Goal: Complete application form

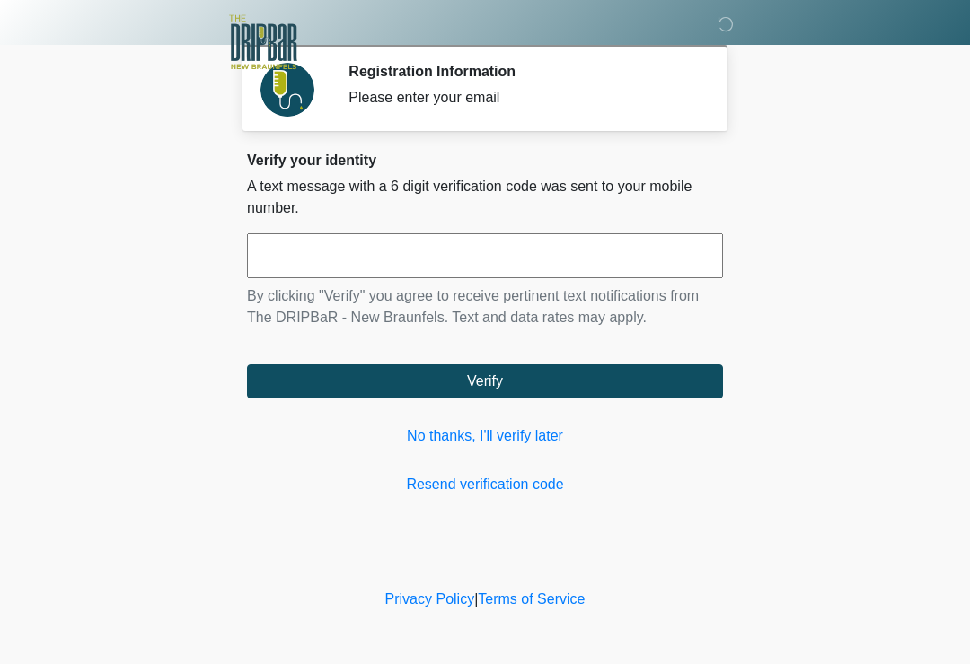
scroll to position [231, 166]
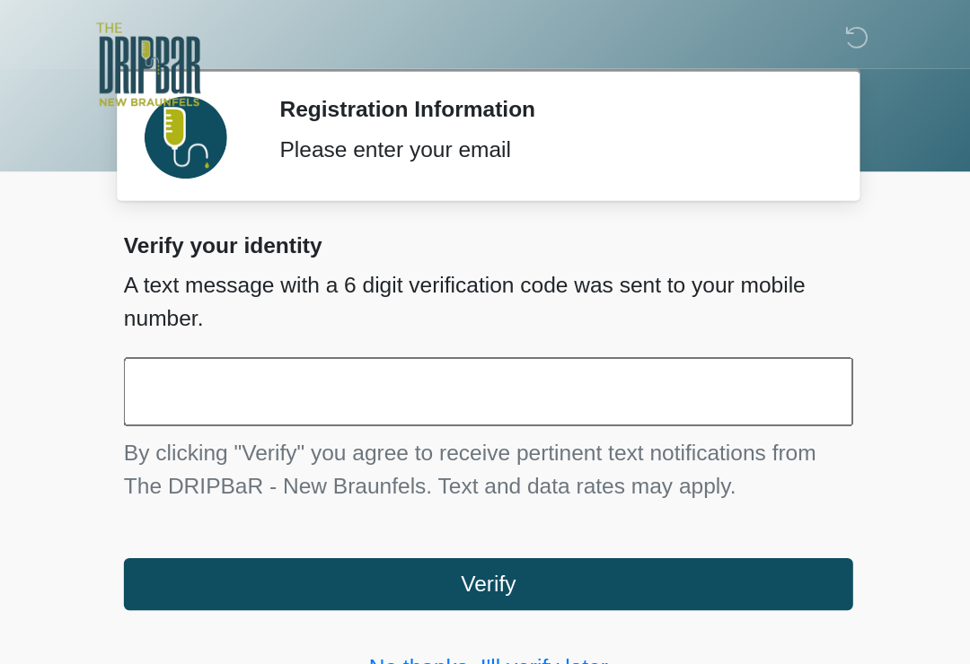
click at [281, 261] on input "text" at bounding box center [485, 255] width 476 height 45
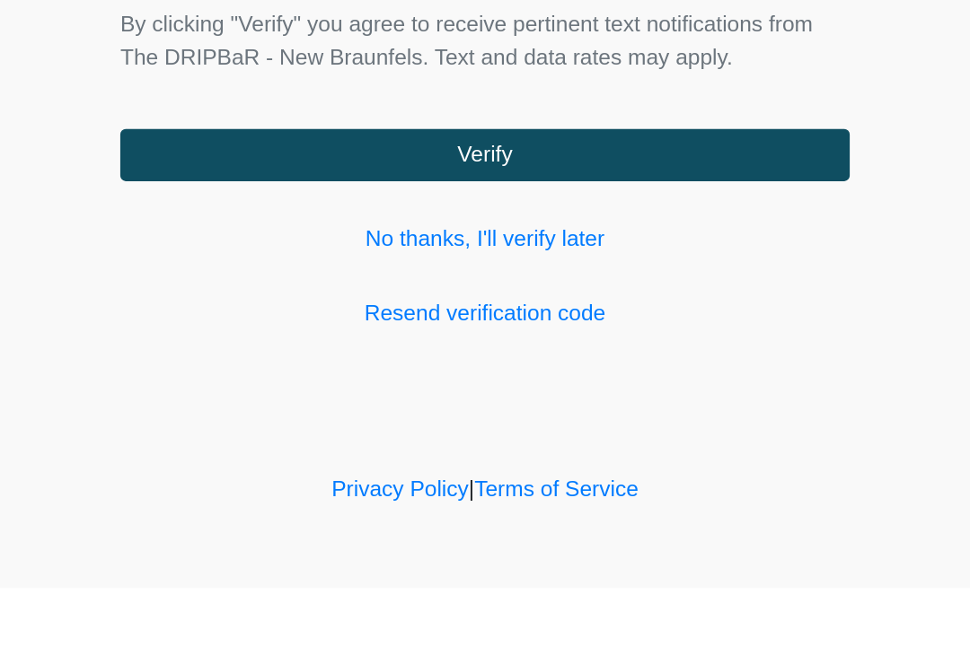
type input "******"
click at [356, 364] on button "Verify" at bounding box center [485, 381] width 476 height 34
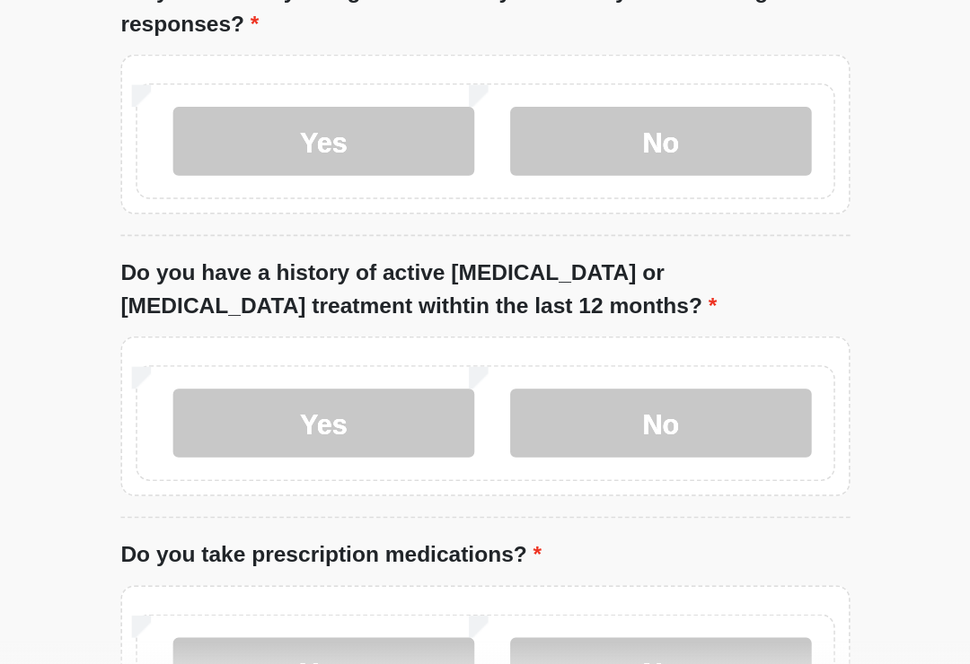
type input "*******"
click at [501, 131] on label "No" at bounding box center [599, 108] width 197 height 45
click at [501, 305] on label "No" at bounding box center [599, 292] width 197 height 45
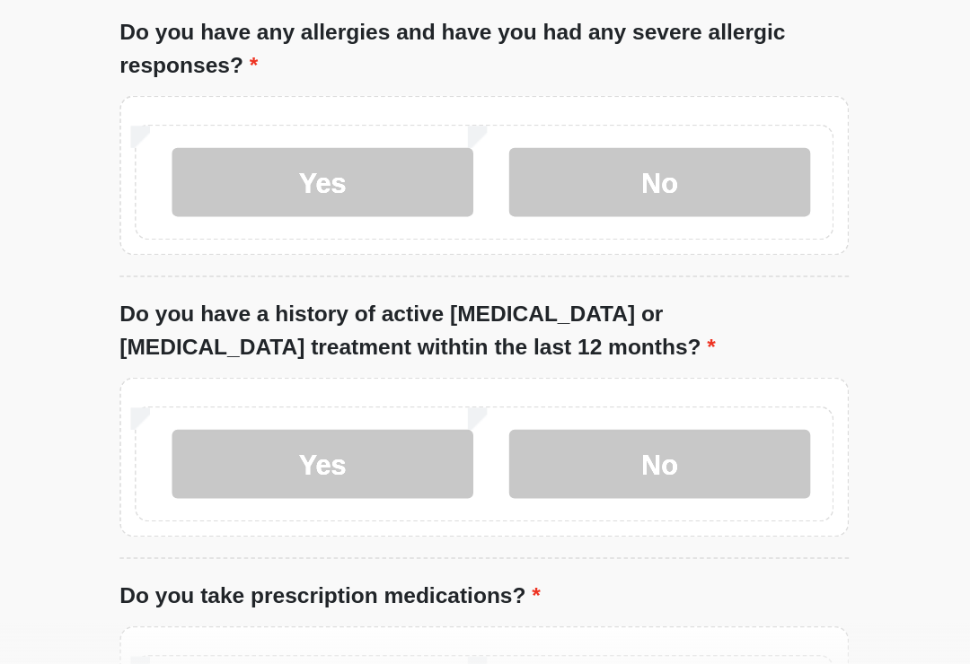
scroll to position [202, 0]
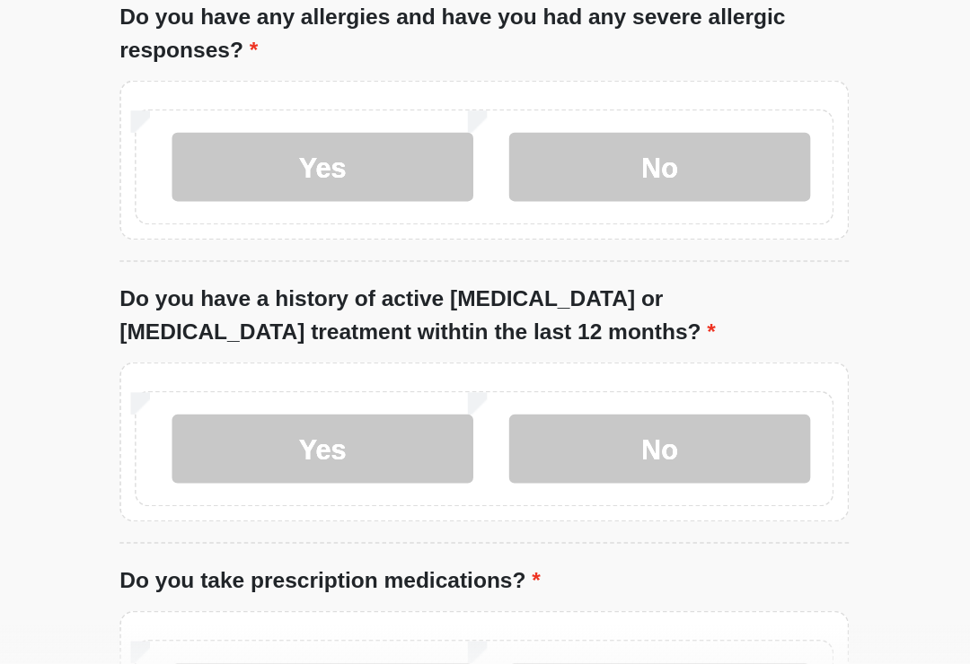
click at [501, 483] on label "No" at bounding box center [599, 505] width 197 height 45
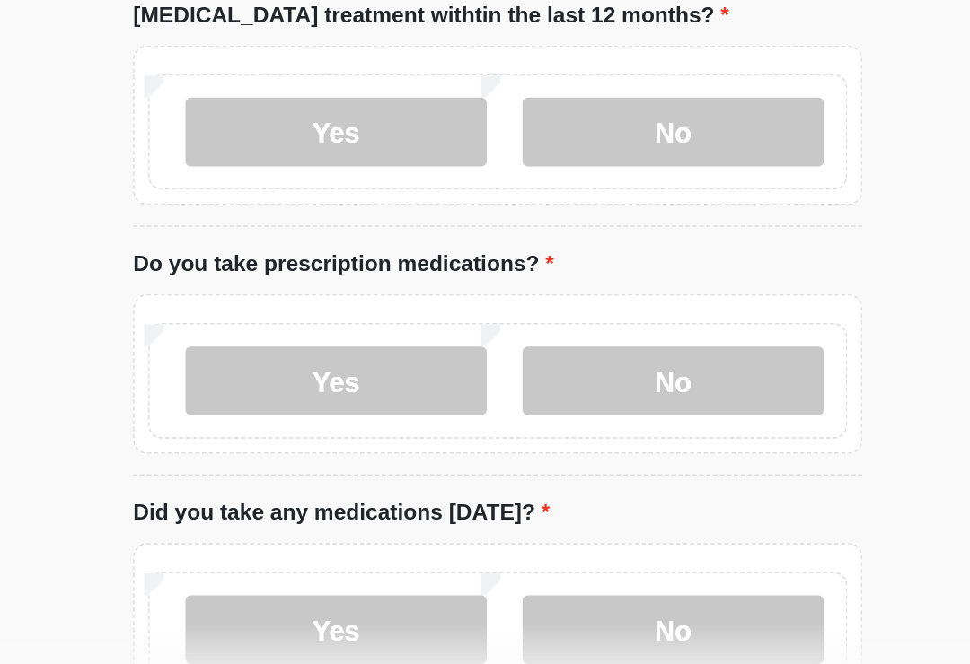
click at [281, 439] on label "Yes" at bounding box center [379, 461] width 197 height 45
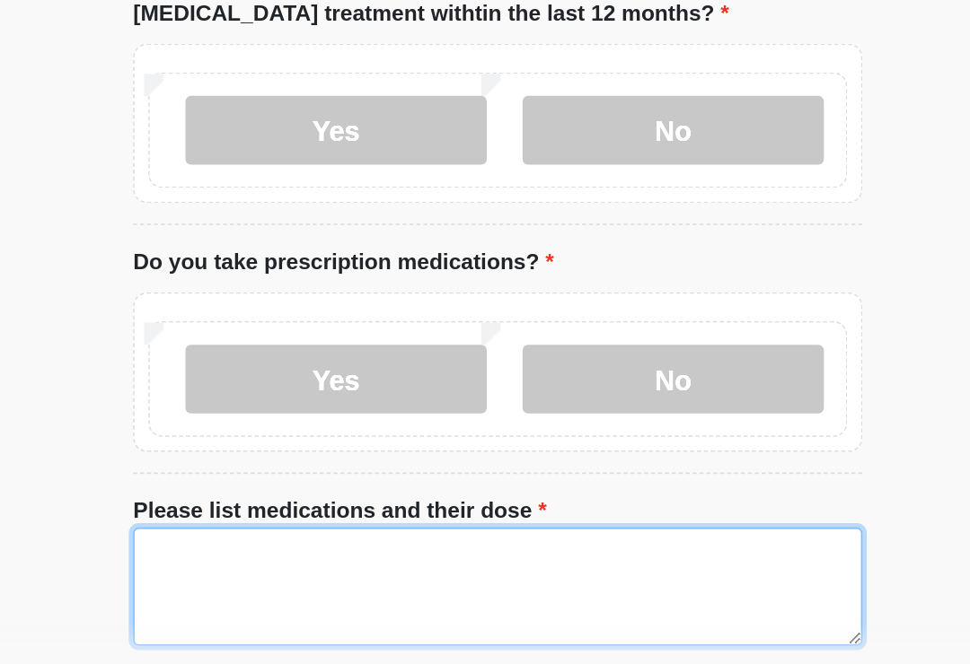
click at [247, 557] on textarea "Please list medications and their dose" at bounding box center [485, 595] width 476 height 77
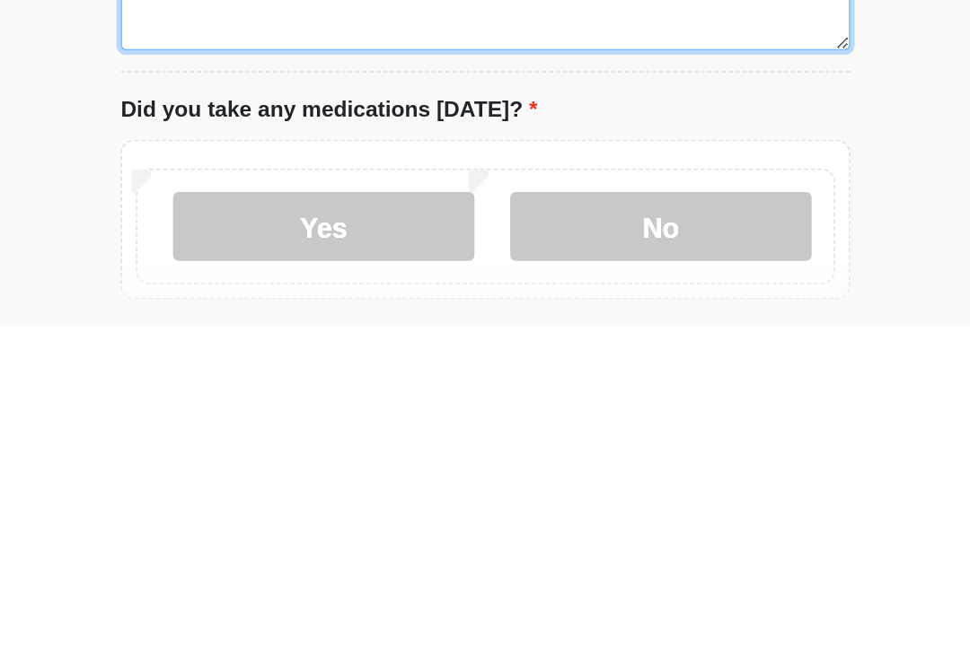
scroll to position [567, 0]
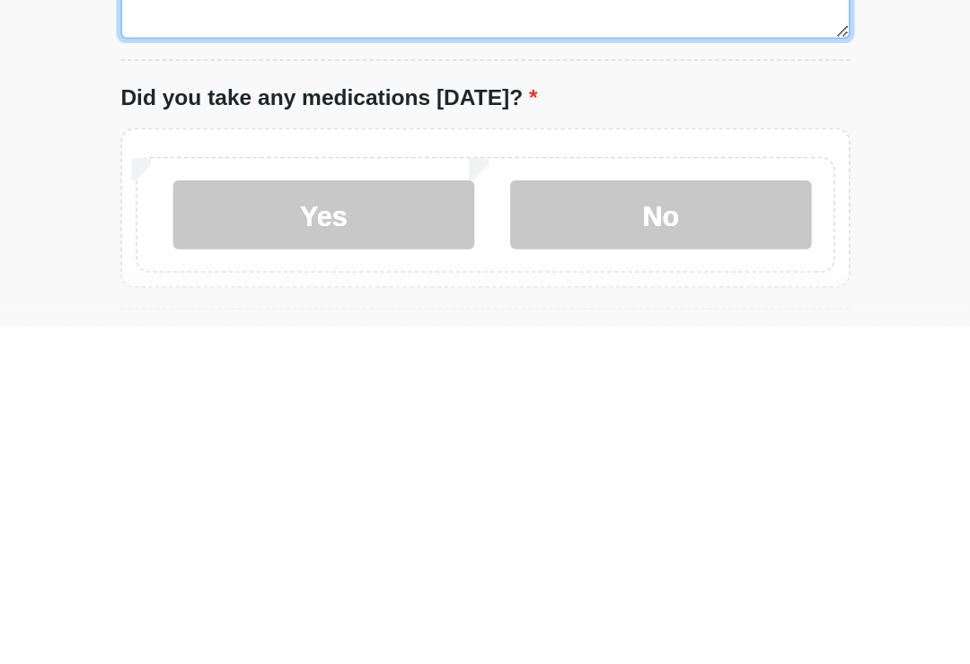
type textarea "**********"
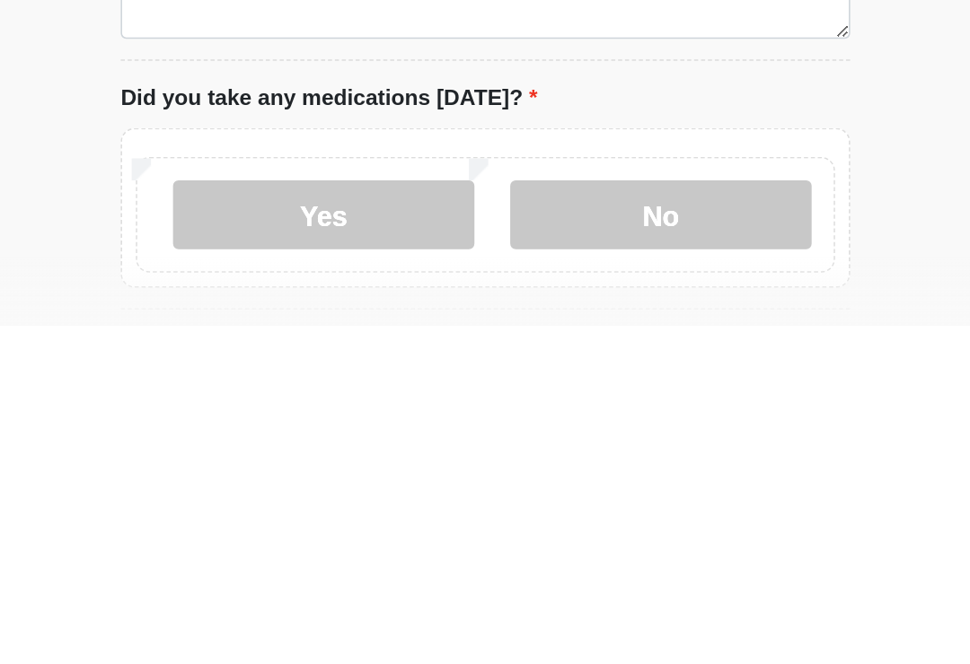
click at [281, 569] on label "Yes" at bounding box center [379, 591] width 197 height 45
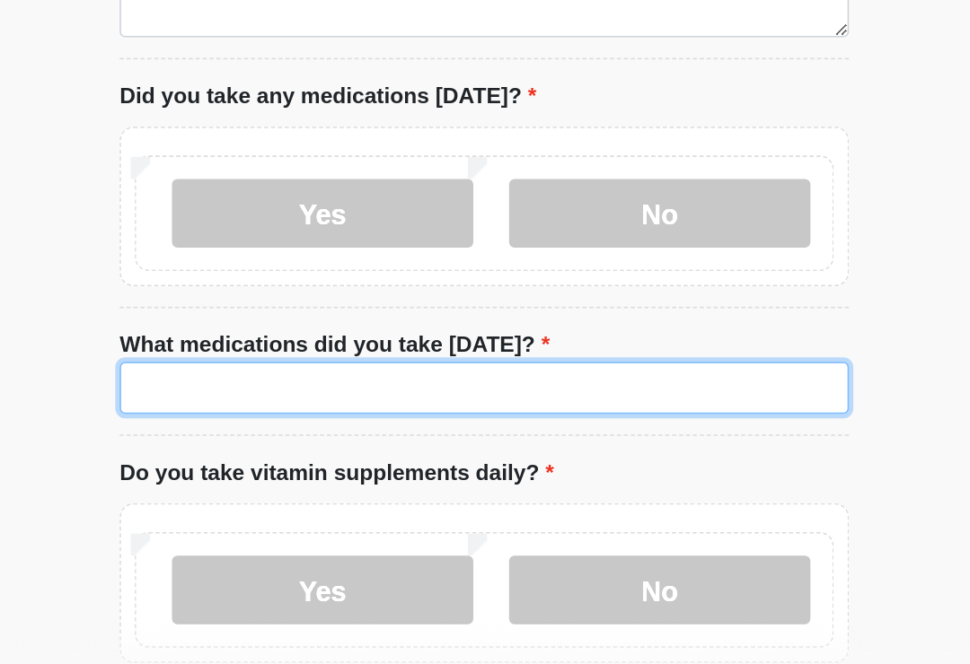
click at [397, 449] on input "What medications did you take [DATE]?" at bounding box center [485, 466] width 476 height 34
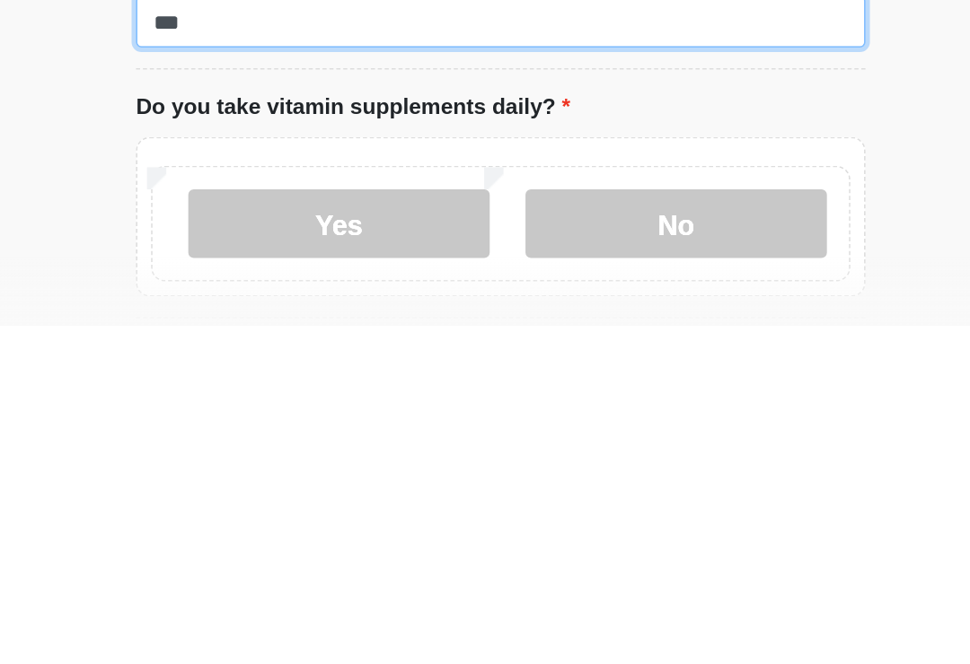
scroll to position [821, 0]
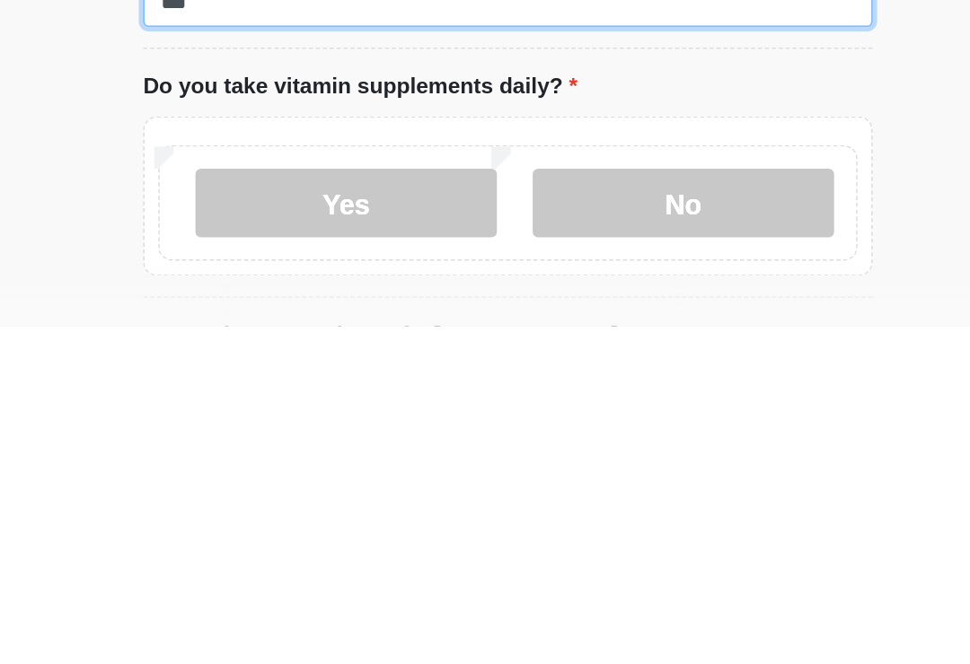
type input "***"
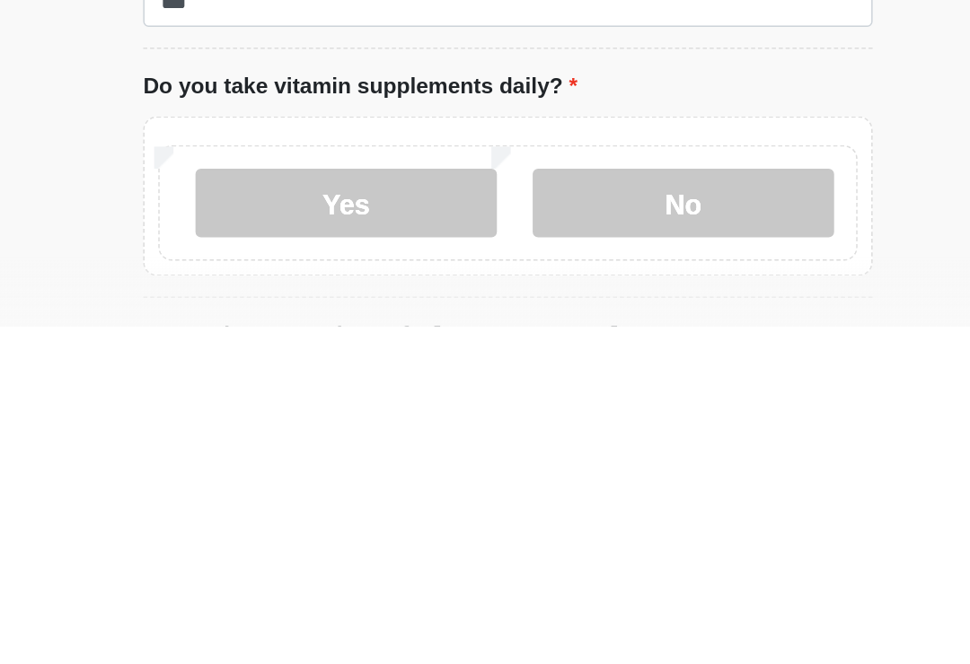
click at [501, 561] on label "No" at bounding box center [599, 583] width 197 height 45
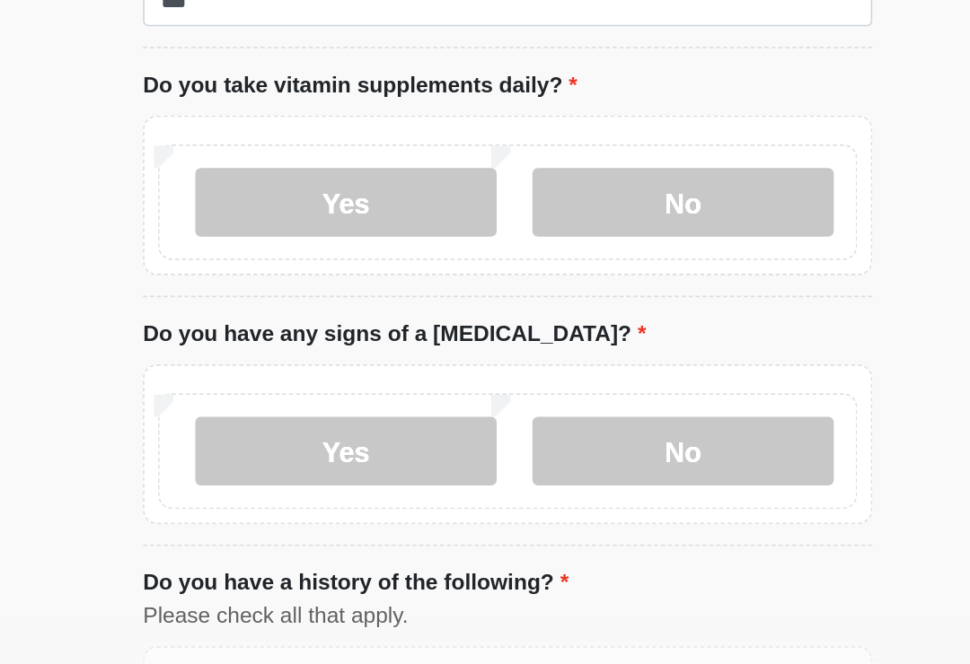
click at [501, 485] on label "No" at bounding box center [599, 507] width 197 height 45
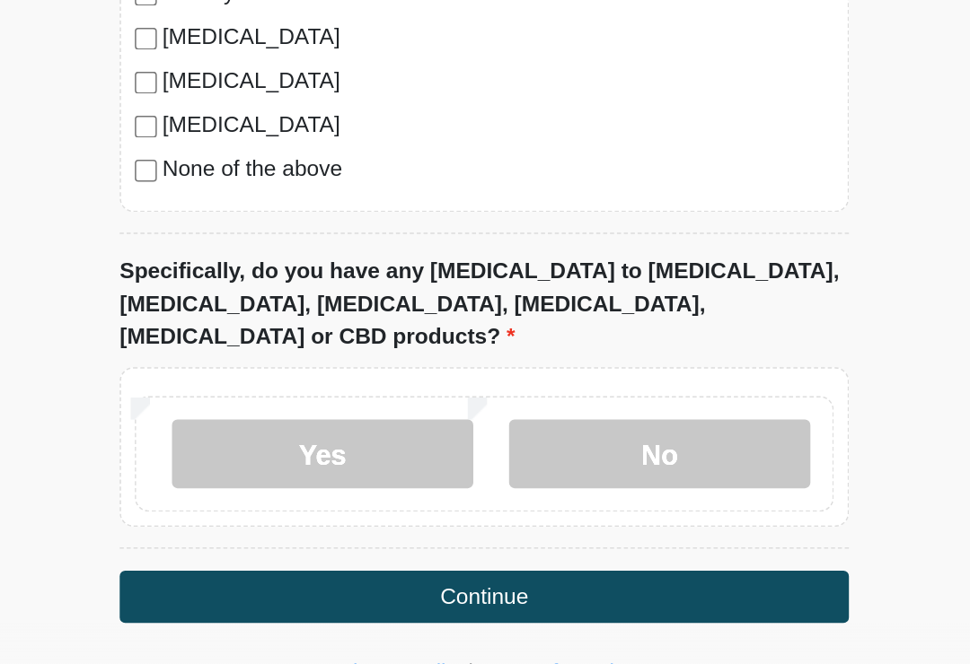
scroll to position [1708, 0]
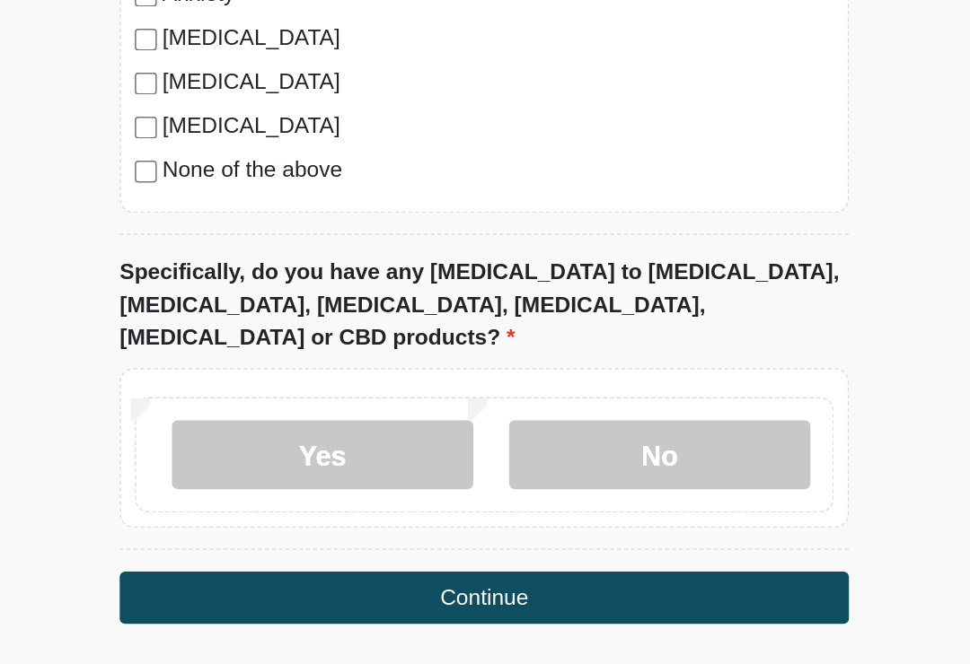
click at [501, 487] on label "No" at bounding box center [599, 509] width 197 height 45
click at [366, 585] on button "Continue" at bounding box center [485, 602] width 476 height 34
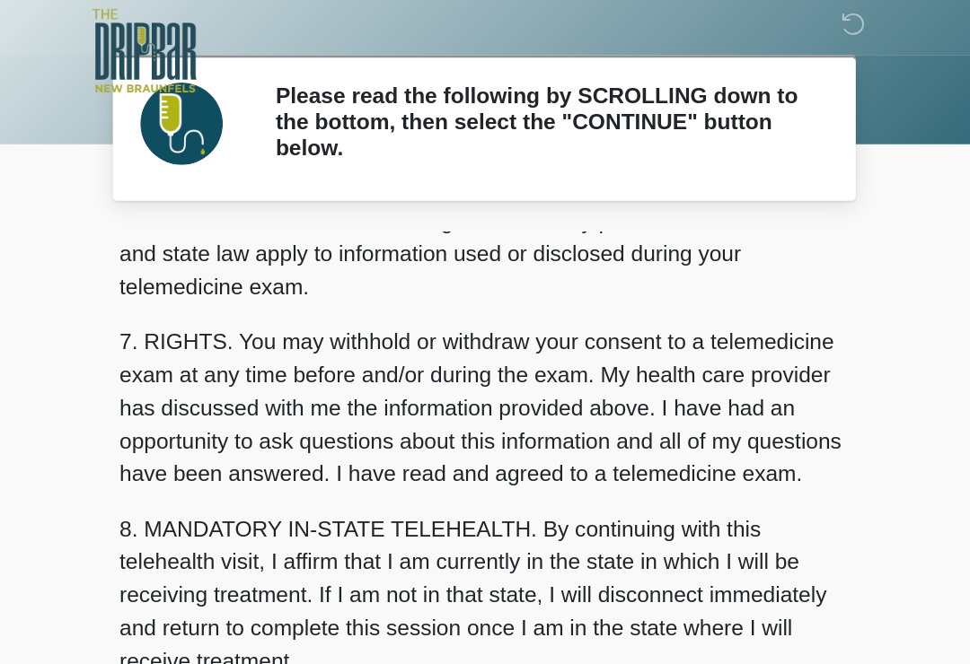
scroll to position [758, 0]
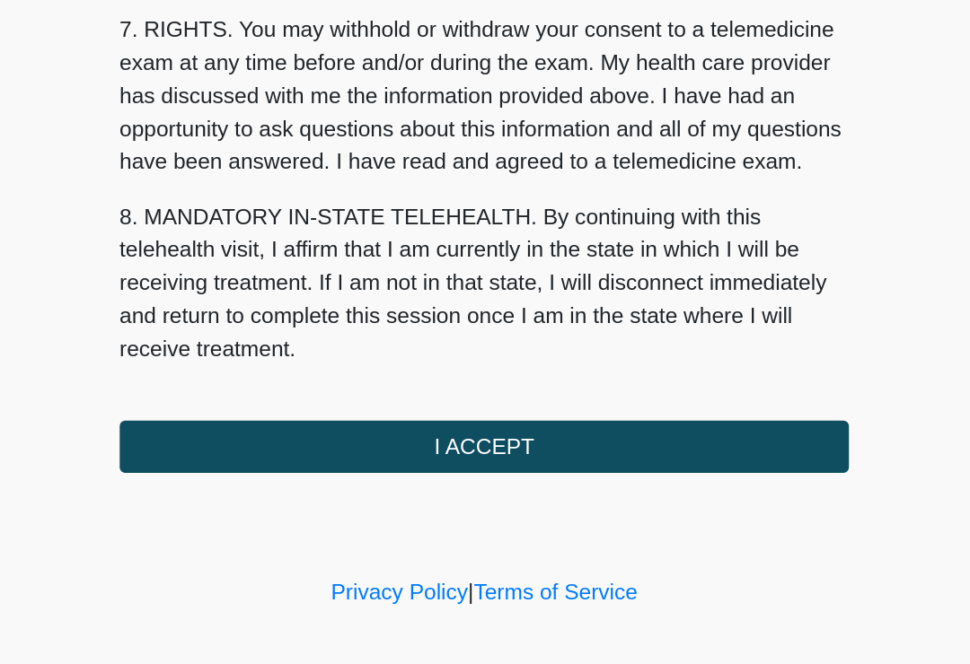
click at [347, 487] on button "I ACCEPT" at bounding box center [485, 504] width 476 height 34
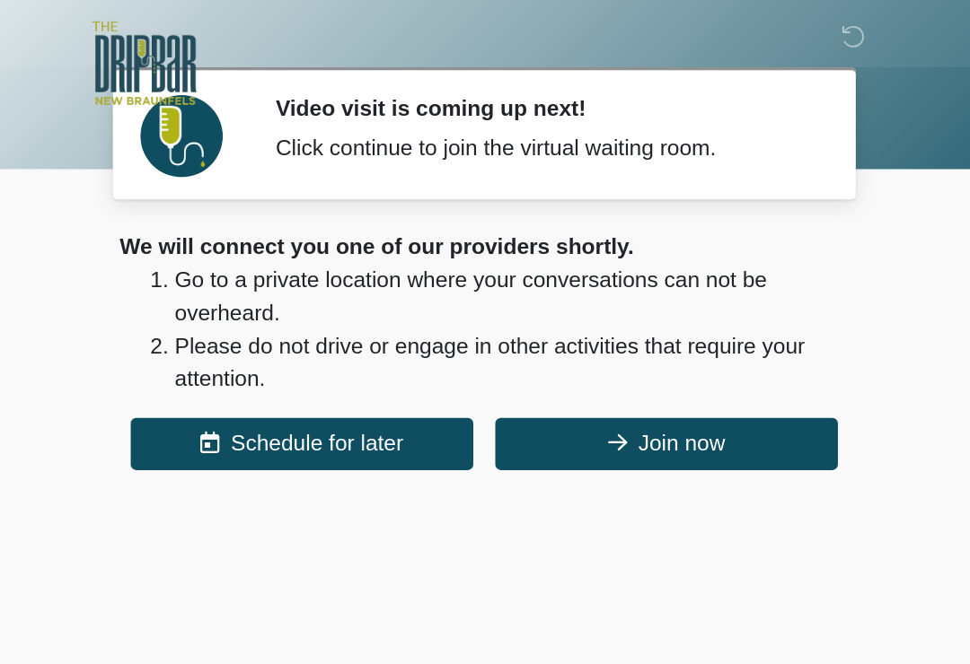
click at [492, 291] on button "Join now" at bounding box center [604, 291] width 224 height 34
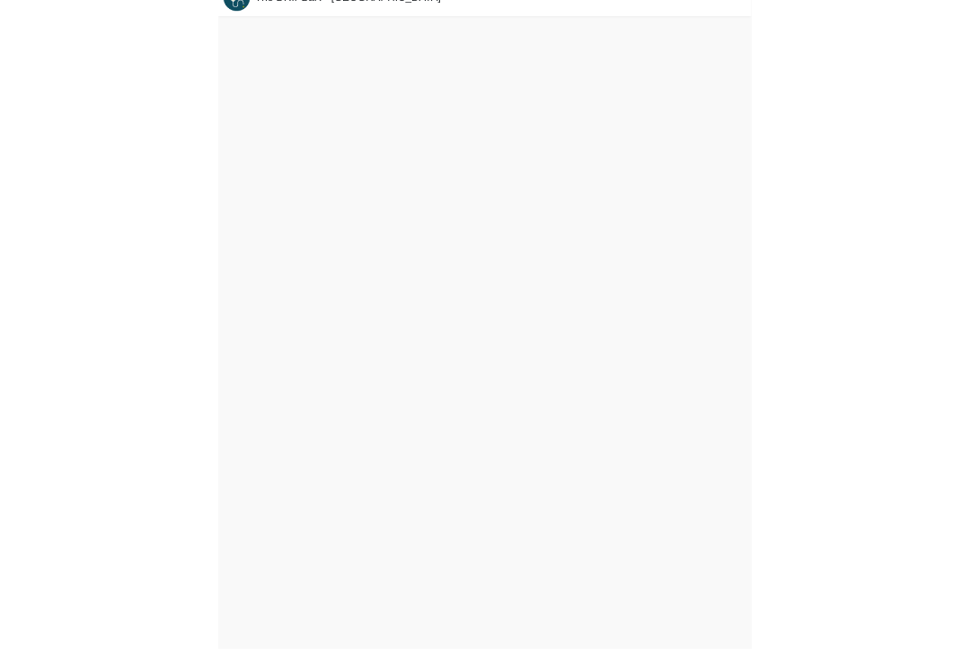
scroll to position [5, 0]
